Goal: Transaction & Acquisition: Download file/media

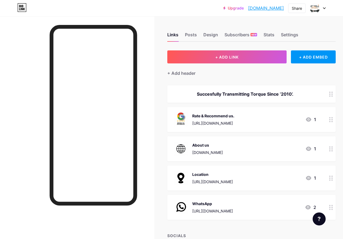
click at [323, 8] on icon at bounding box center [324, 8] width 3 height 2
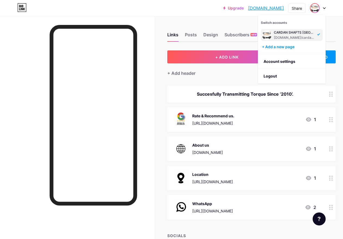
click at [273, 10] on link "[DOMAIN_NAME]" at bounding box center [266, 8] width 36 height 7
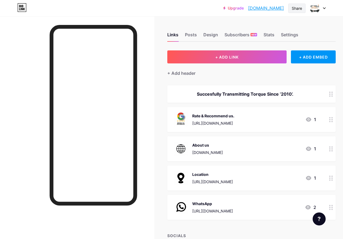
click at [294, 5] on div "Share" at bounding box center [297, 8] width 10 height 6
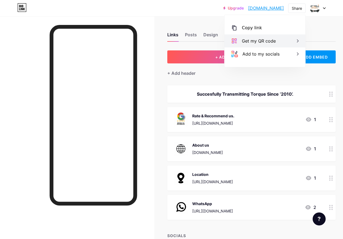
click at [294, 42] on div "Get my QR code" at bounding box center [265, 40] width 81 height 13
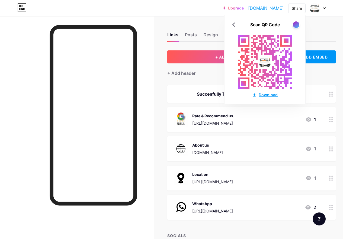
click at [265, 94] on div "Download" at bounding box center [264, 95] width 25 height 6
click at [142, 14] on div "Upgrade cardanshaftsind... [DOMAIN_NAME] Share Scan QR Code Download Switch acc…" at bounding box center [171, 8] width 343 height 16
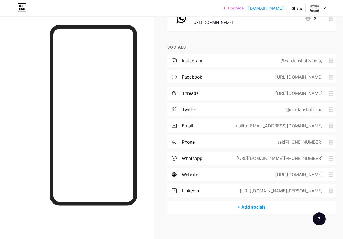
scroll to position [190, 0]
